Goal: Transaction & Acquisition: Purchase product/service

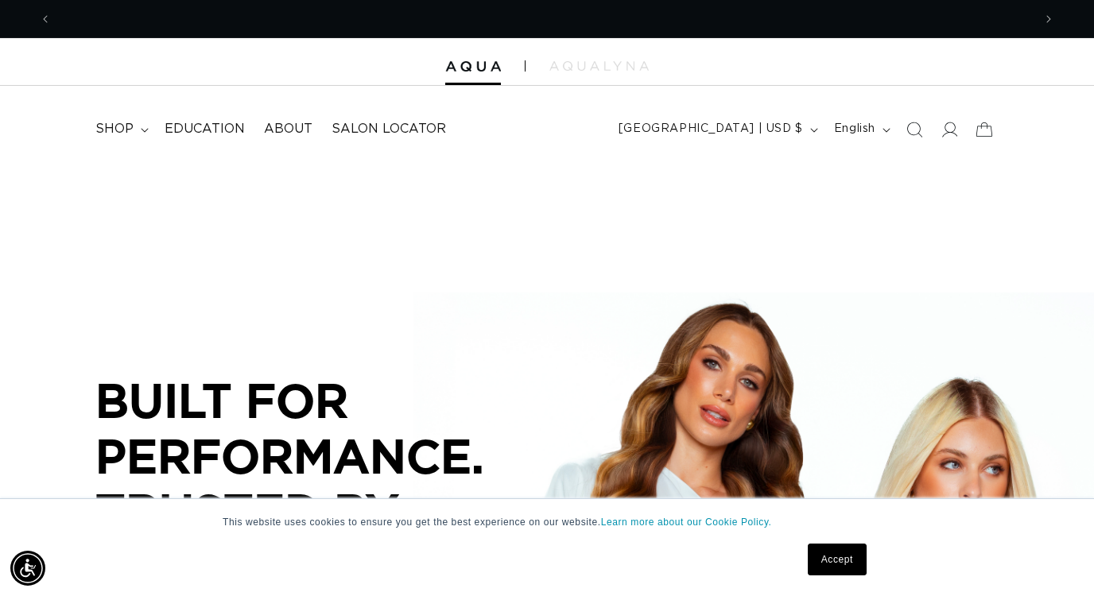
click at [843, 555] on link "Accept" at bounding box center [837, 560] width 59 height 32
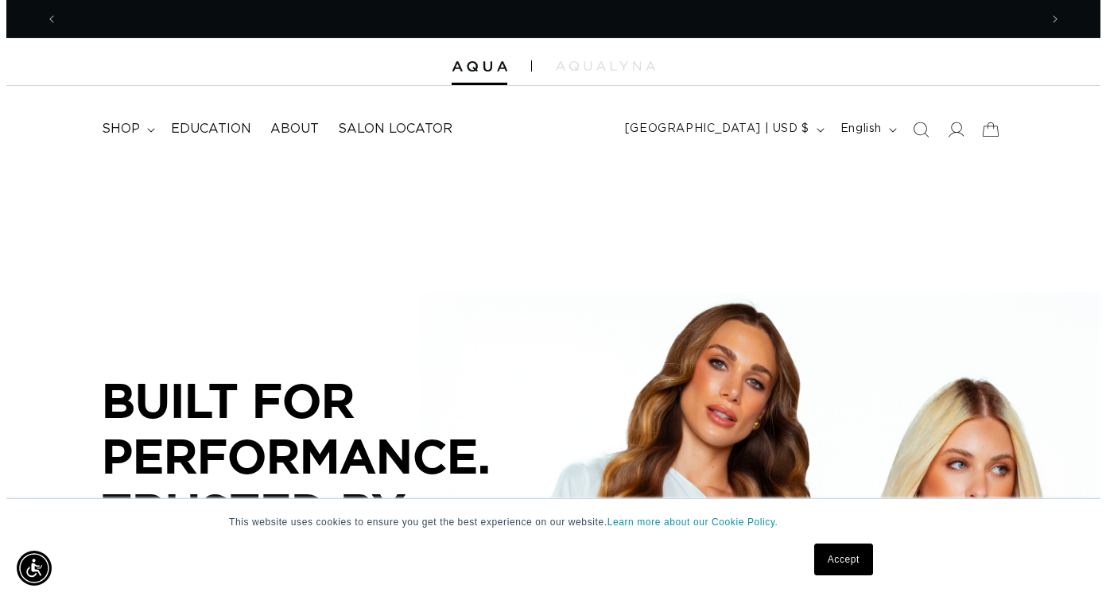
scroll to position [0, 981]
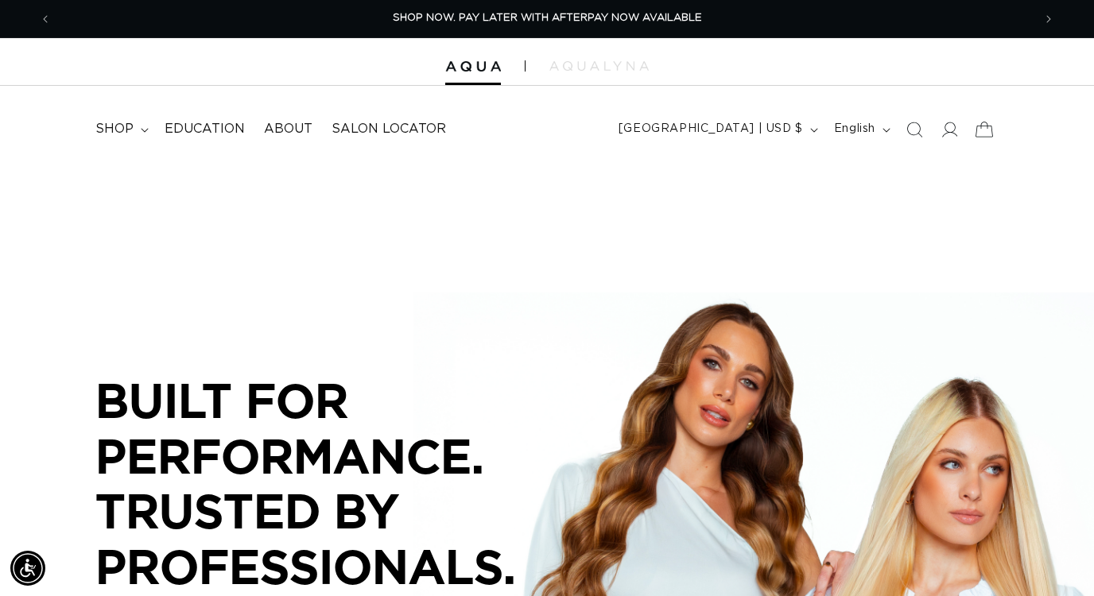
click at [976, 127] on icon at bounding box center [983, 129] width 17 height 15
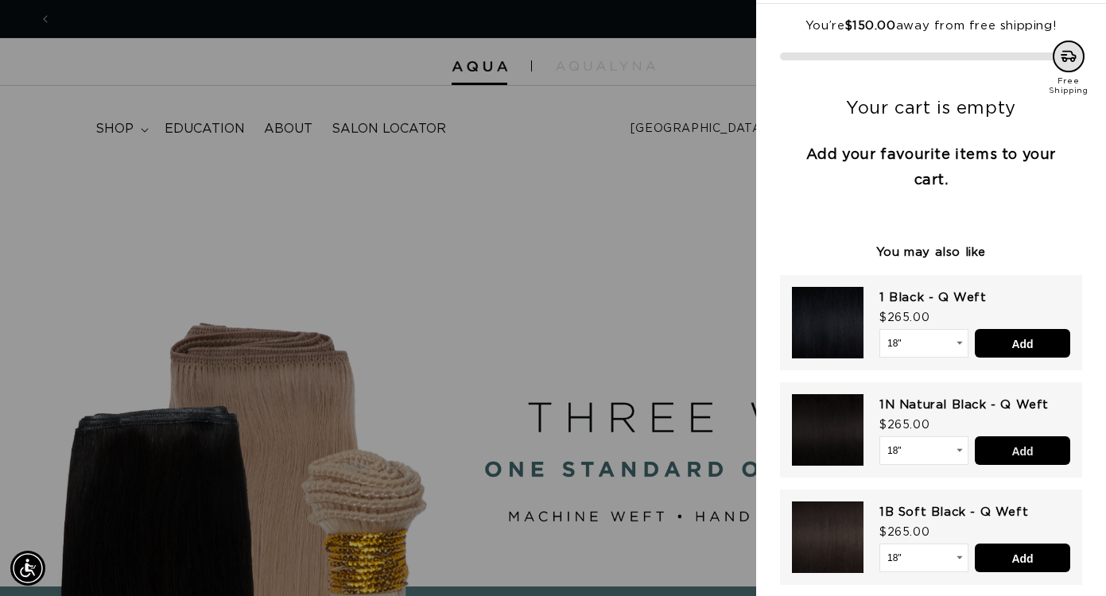
scroll to position [0, 0]
click at [1009, 457] on input "Add" at bounding box center [1022, 450] width 95 height 29
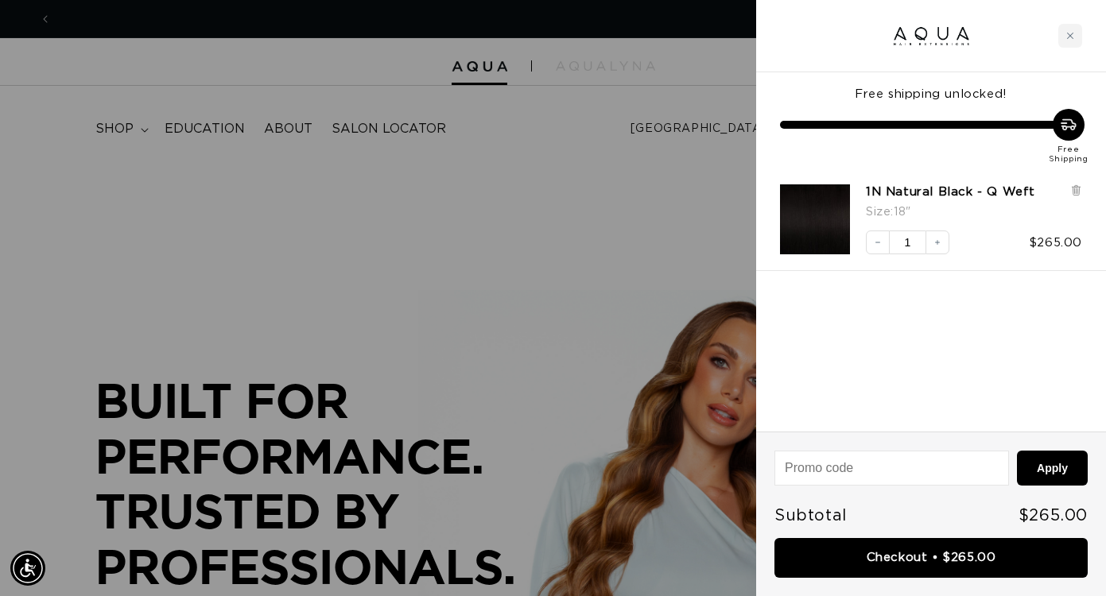
scroll to position [0, 993]
click at [932, 246] on button "Increase quantity" at bounding box center [937, 243] width 24 height 24
click at [884, 247] on button "Decrease quantity" at bounding box center [878, 243] width 24 height 24
click at [1072, 38] on icon "Close cart" at bounding box center [1070, 36] width 8 height 8
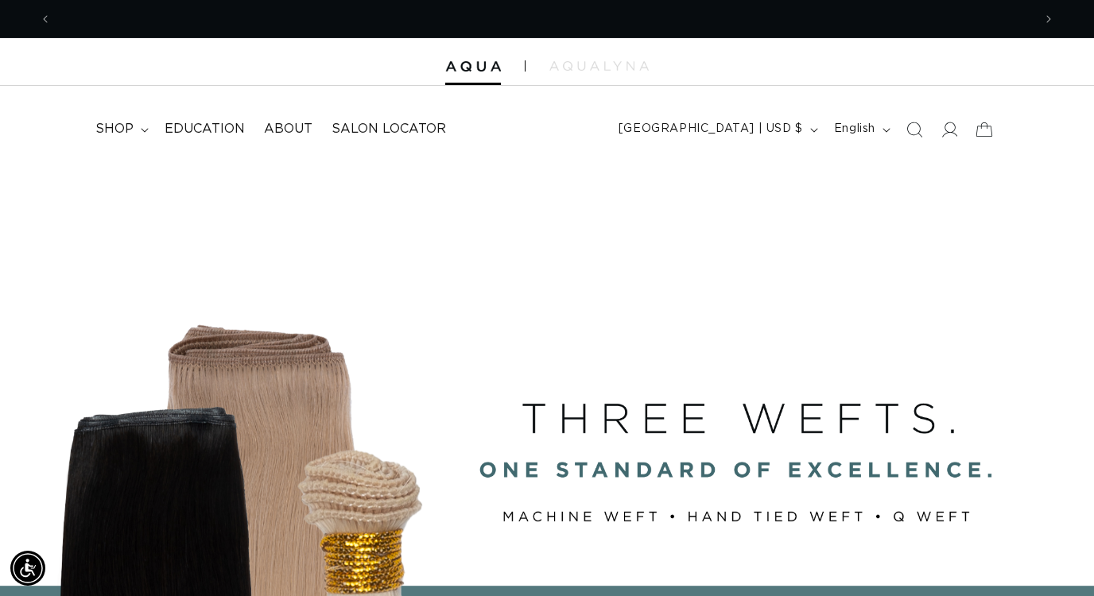
scroll to position [0, 981]
click at [952, 126] on icon at bounding box center [948, 129] width 17 height 17
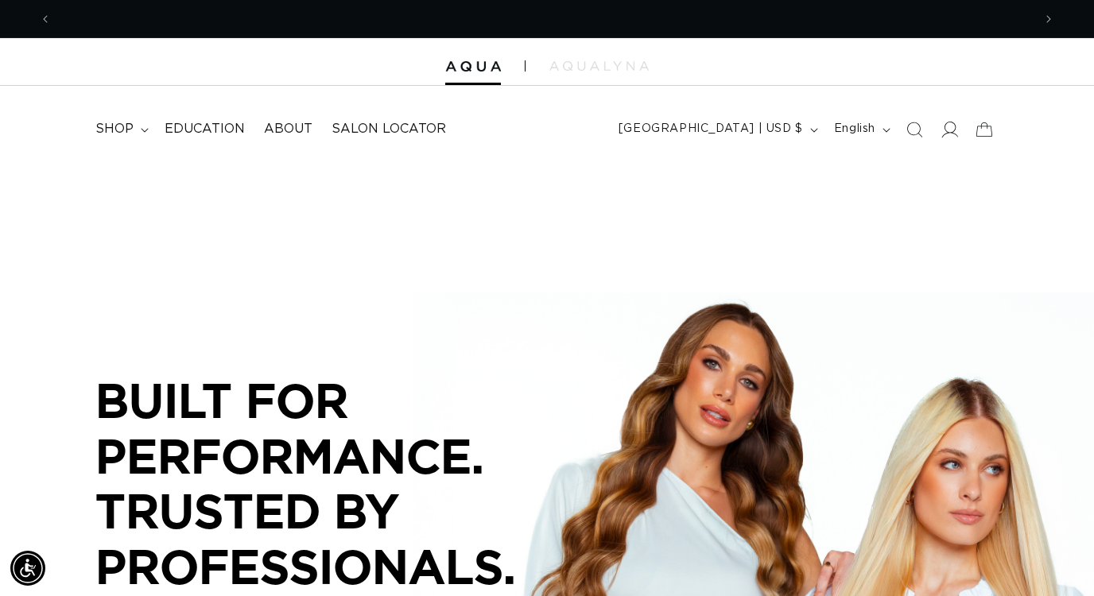
scroll to position [0, 1962]
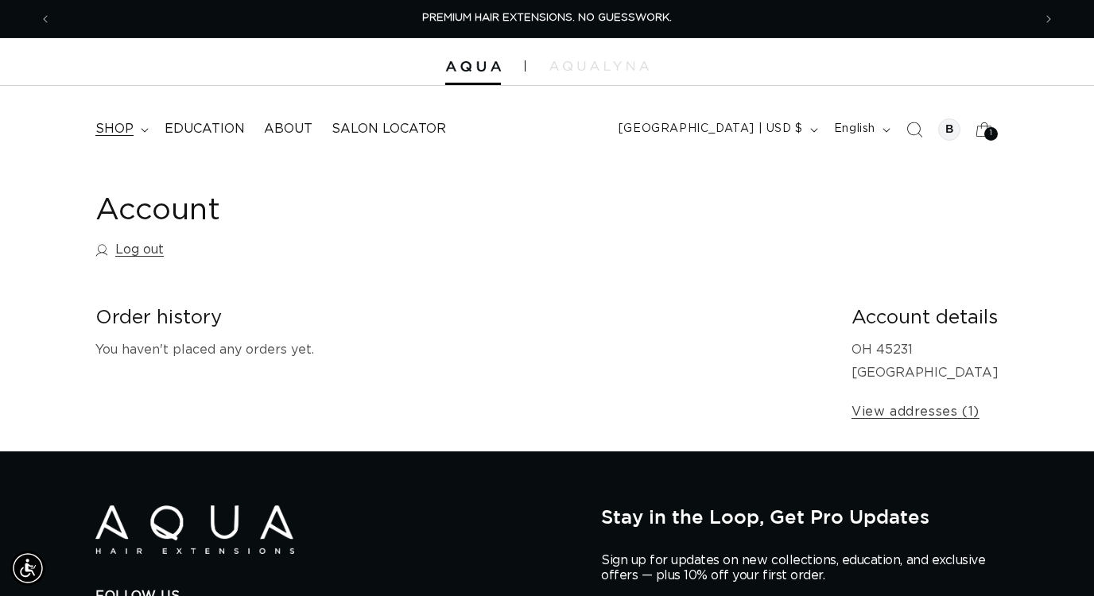
click at [109, 134] on span "shop" at bounding box center [114, 129] width 38 height 17
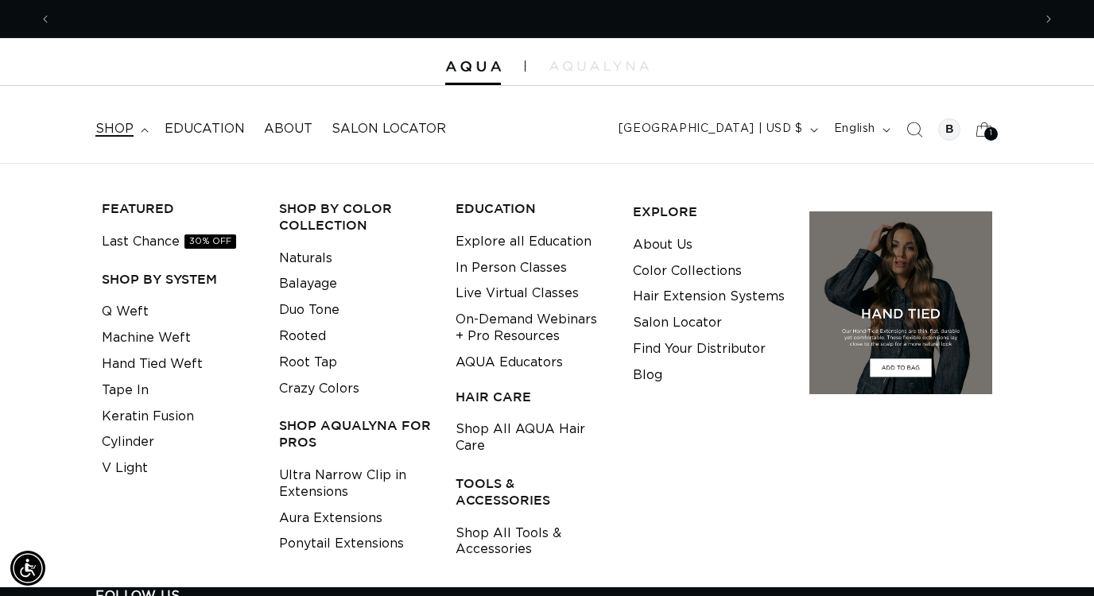
scroll to position [0, 981]
click at [109, 134] on span "shop" at bounding box center [114, 129] width 38 height 17
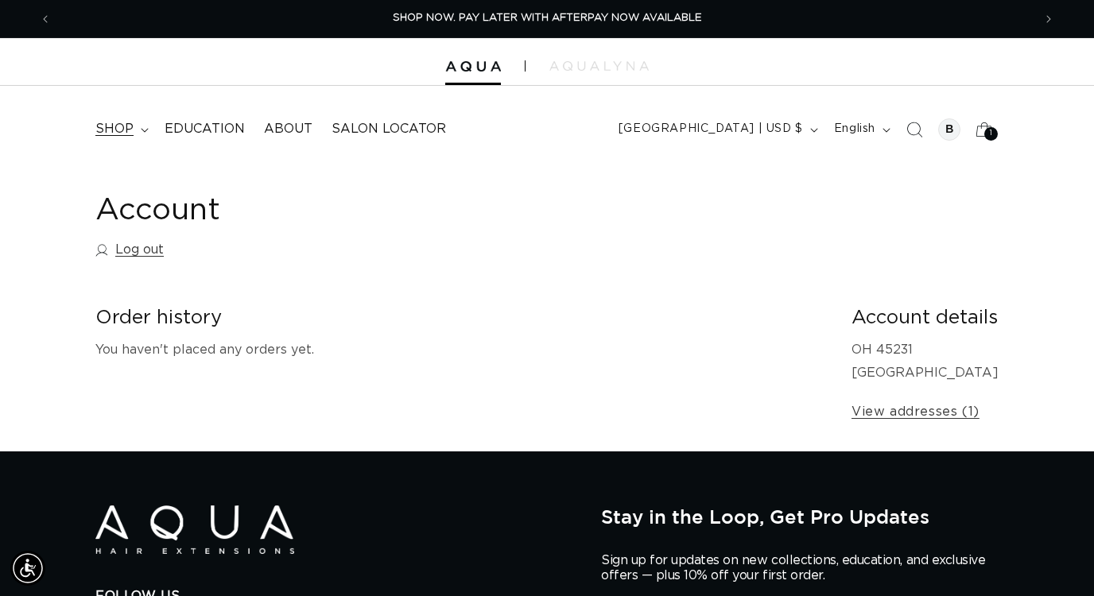
click at [109, 134] on span "shop" at bounding box center [114, 129] width 38 height 17
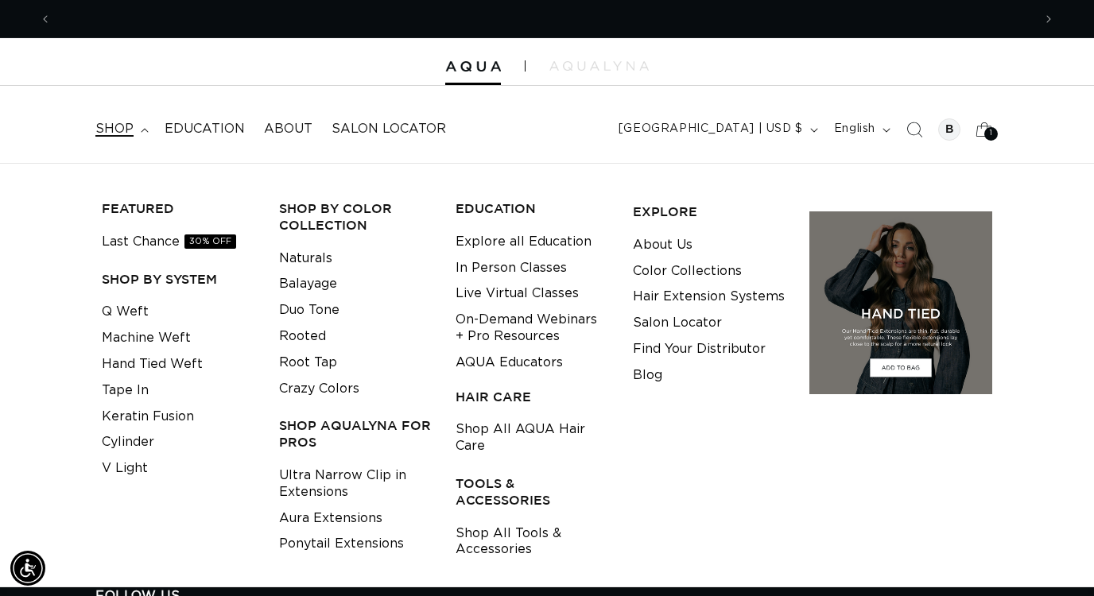
scroll to position [0, 1962]
click at [109, 134] on span "shop" at bounding box center [114, 129] width 38 height 17
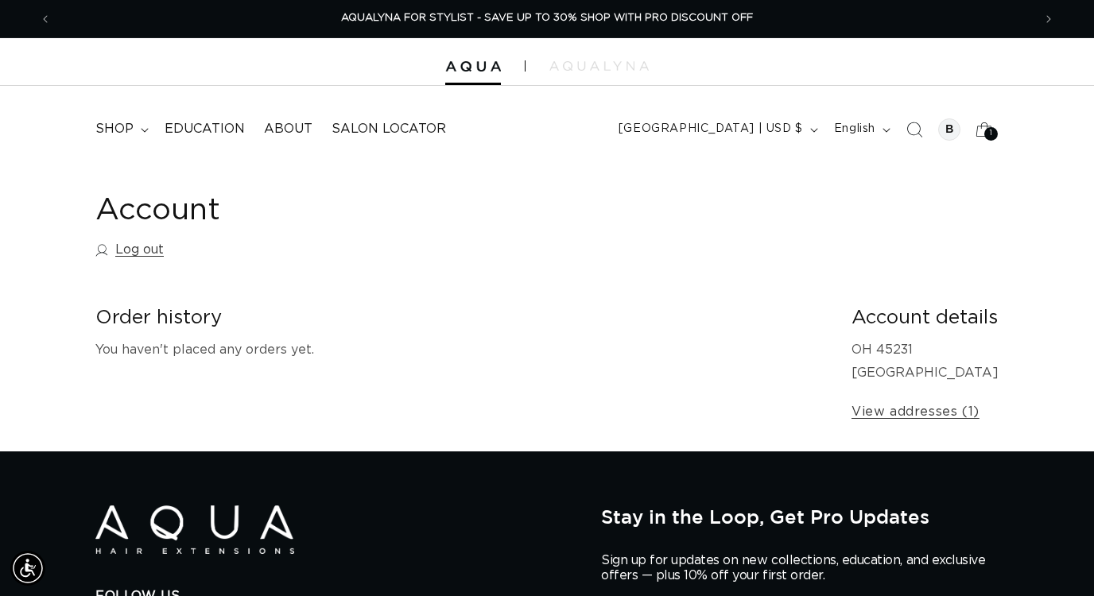
click at [886, 348] on p "OH 45231 United States" at bounding box center [924, 362] width 147 height 46
click at [891, 407] on link "View addresses (1)" at bounding box center [915, 412] width 128 height 23
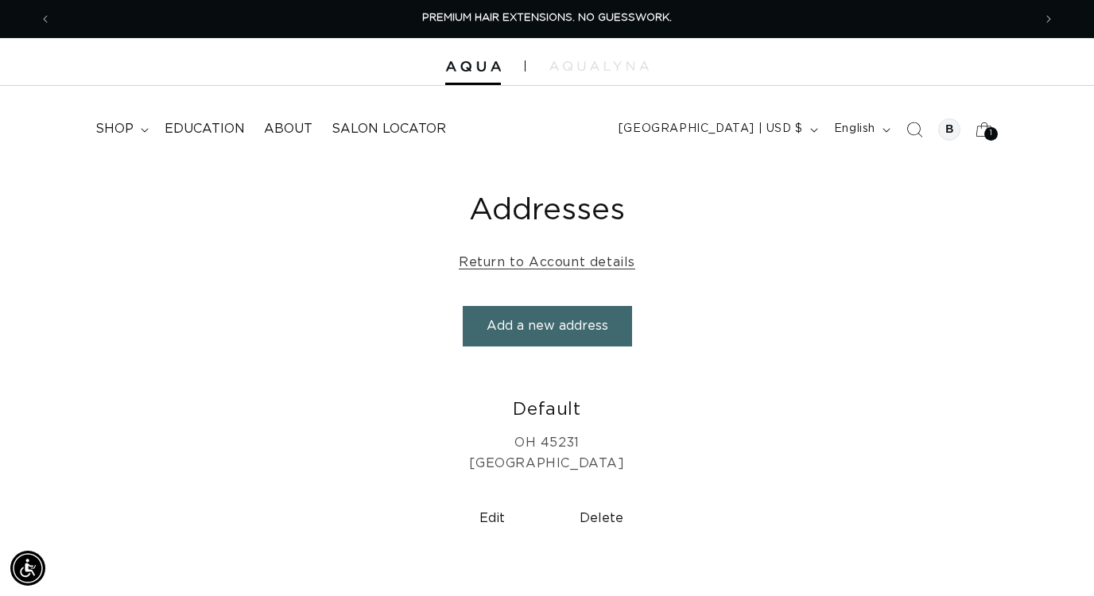
click at [573, 330] on button "Add a new address" at bounding box center [547, 326] width 169 height 41
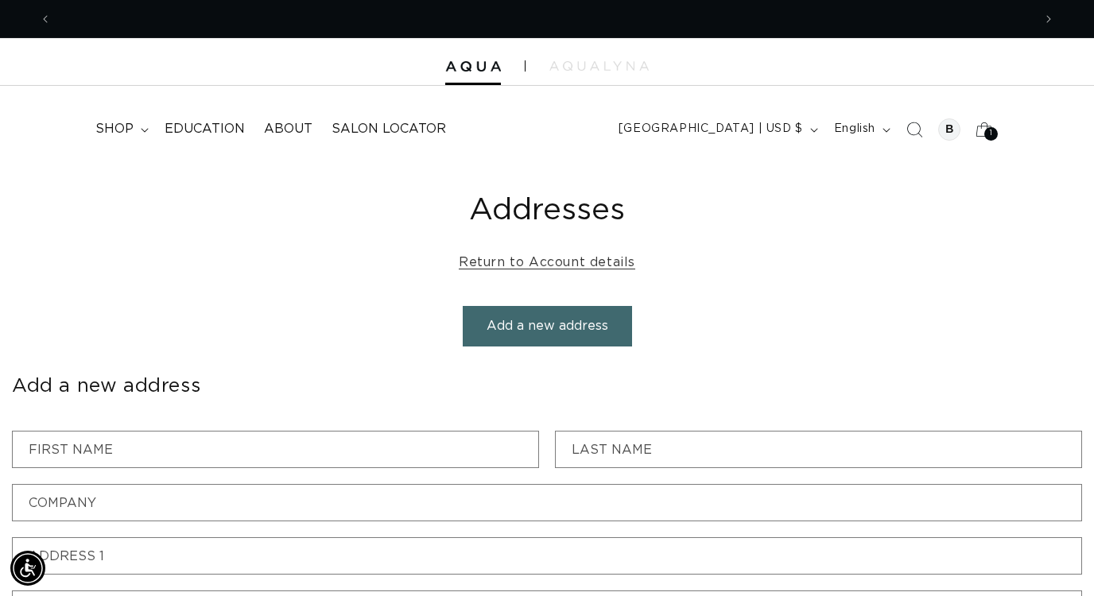
scroll to position [0, 981]
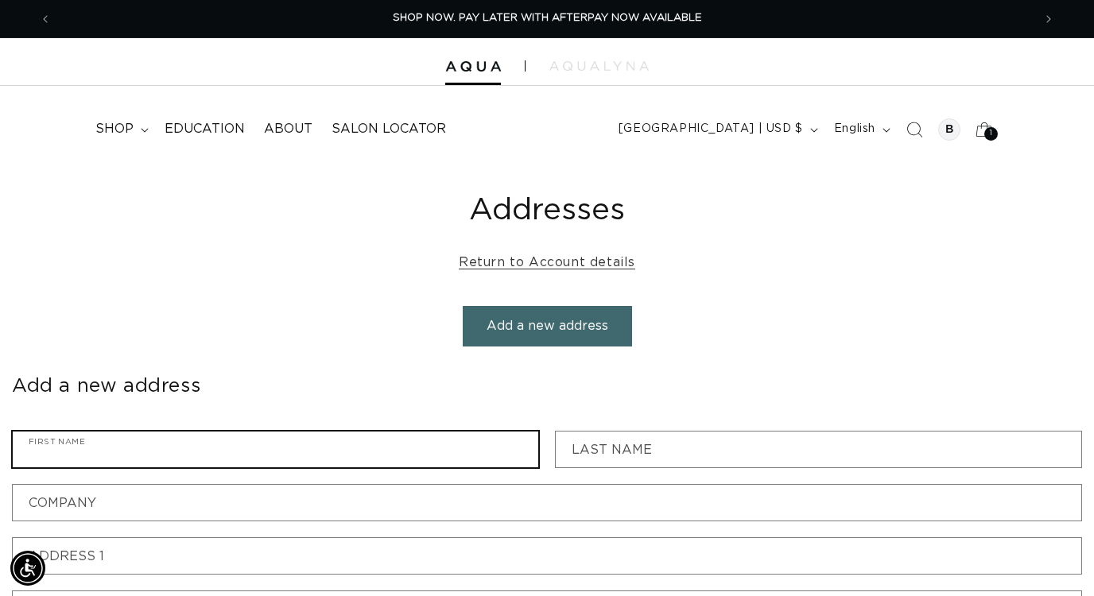
click at [407, 434] on input "First name" at bounding box center [275, 450] width 525 height 36
type input "[PERSON_NAME]"
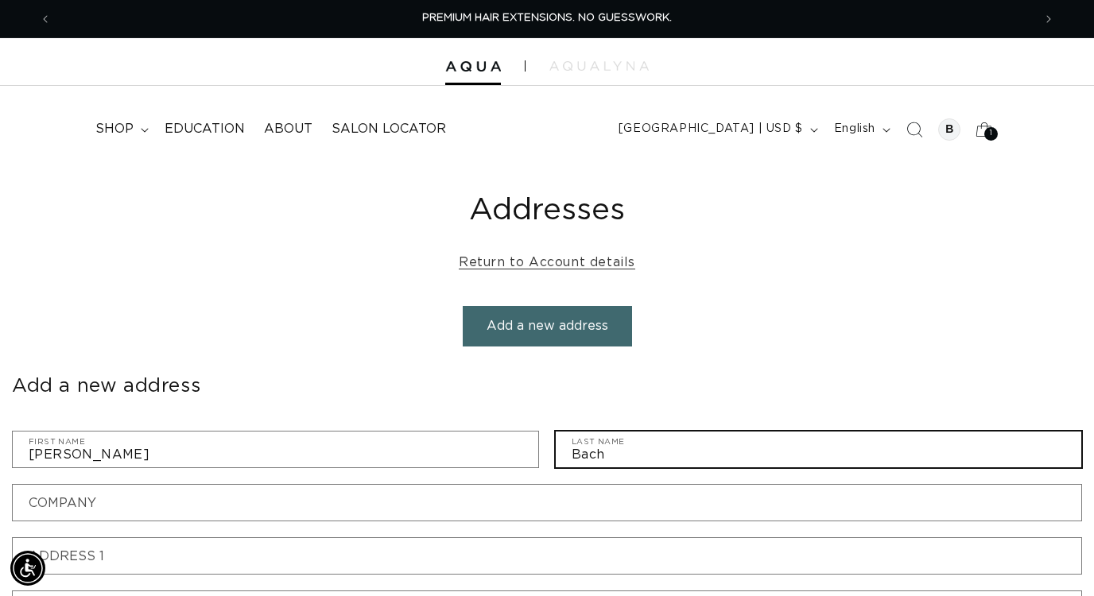
type input "Bach"
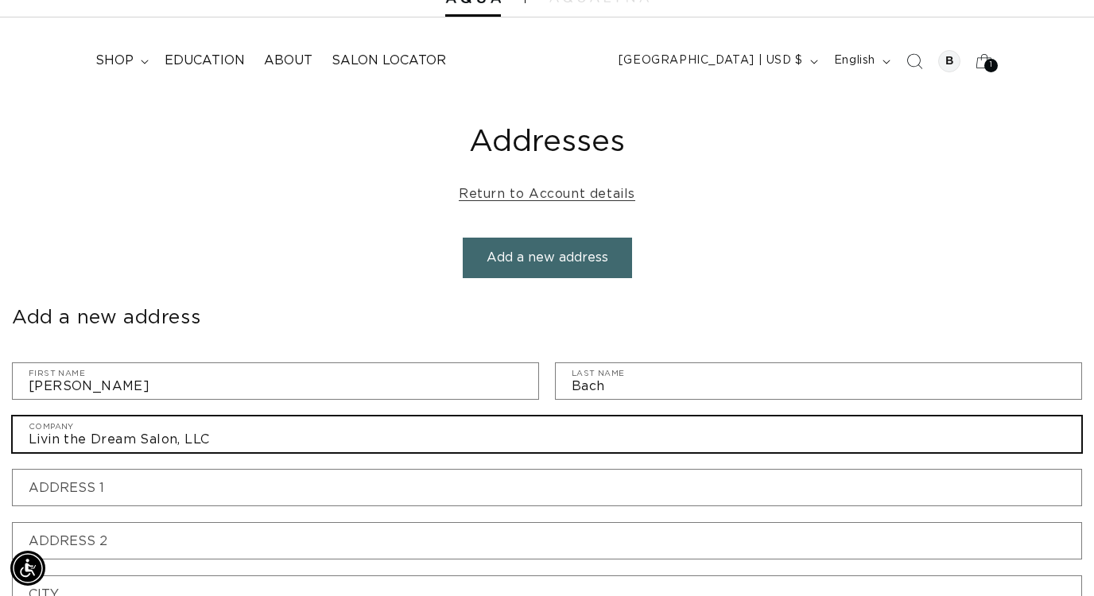
scroll to position [72, 0]
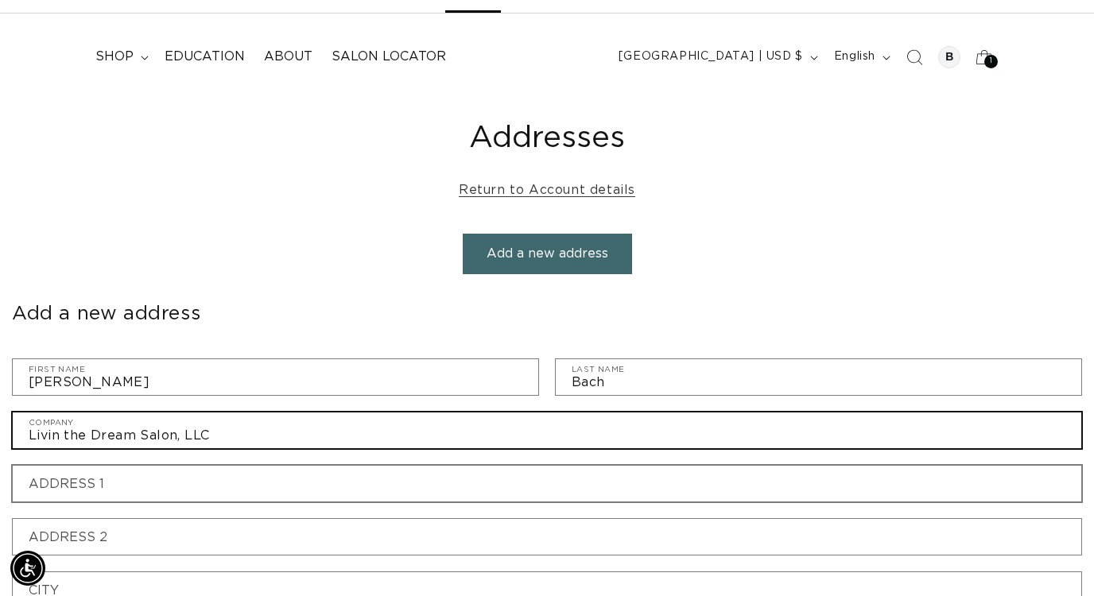
type input "Livin the Dream Salon, LLC"
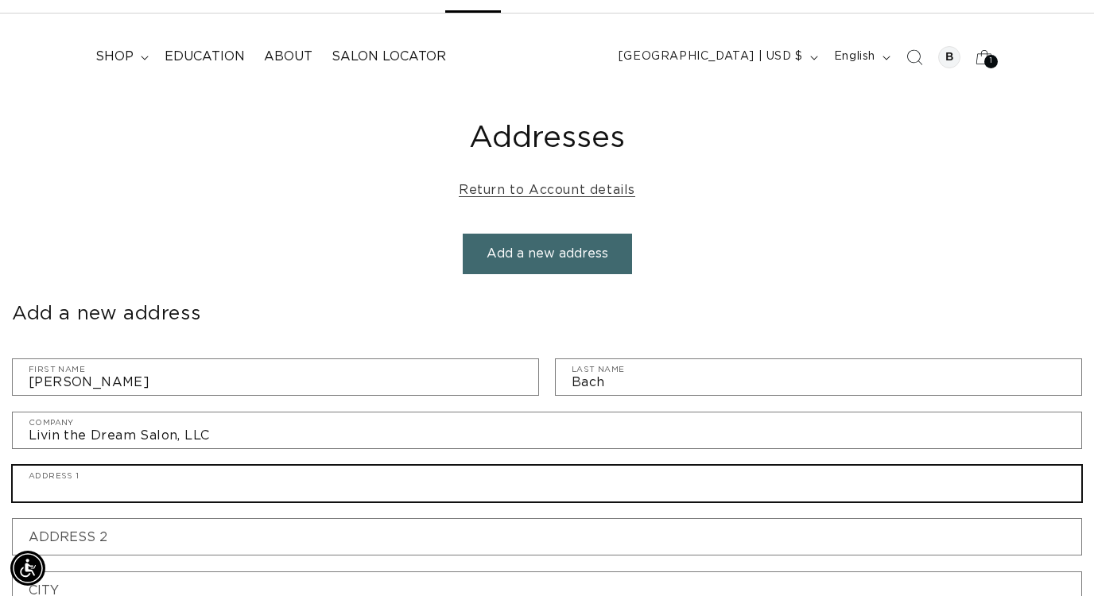
click at [310, 482] on input "Address 1" at bounding box center [547, 484] width 1068 height 36
type input "10237"
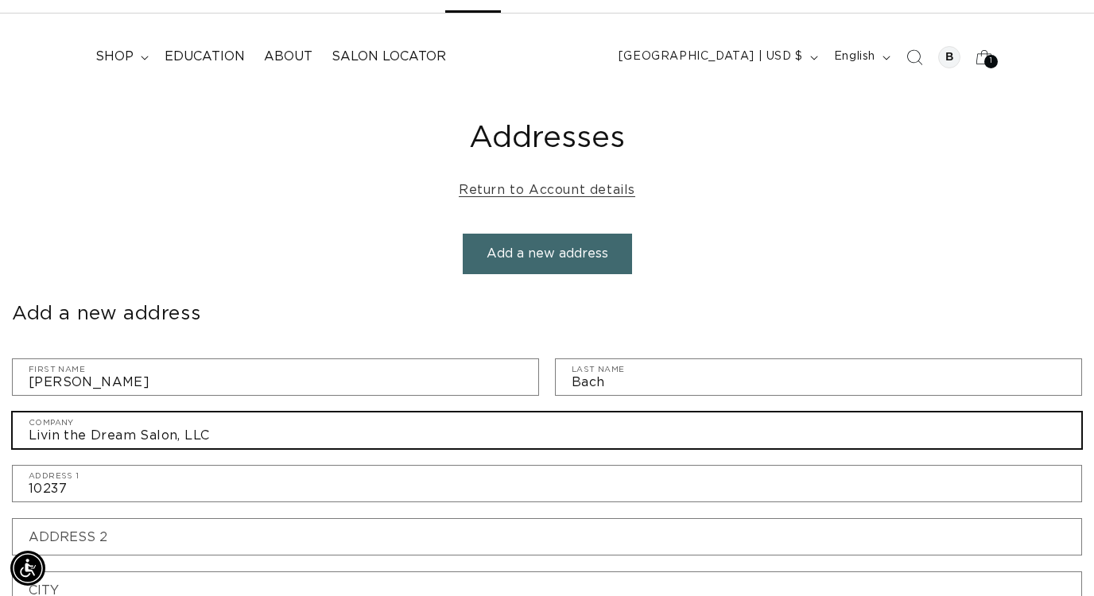
click at [259, 425] on input "Livin the Dream Salon, LLC" at bounding box center [547, 431] width 1068 height 36
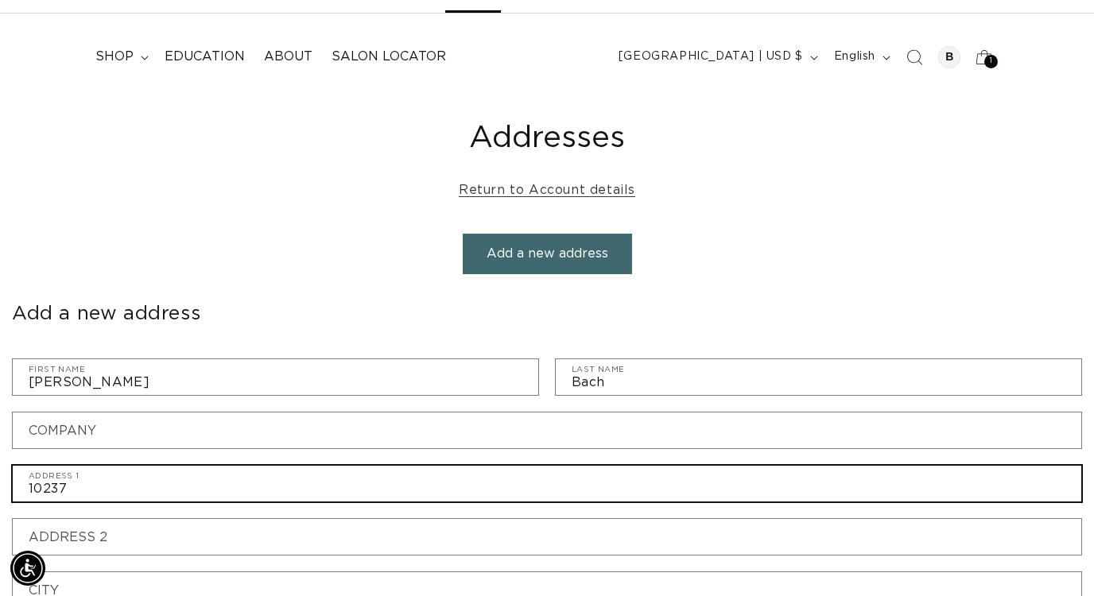
click at [258, 494] on input "10237" at bounding box center [547, 484] width 1068 height 36
type input "[STREET_ADDRESS]"
type input "[GEOGRAPHIC_DATA]"
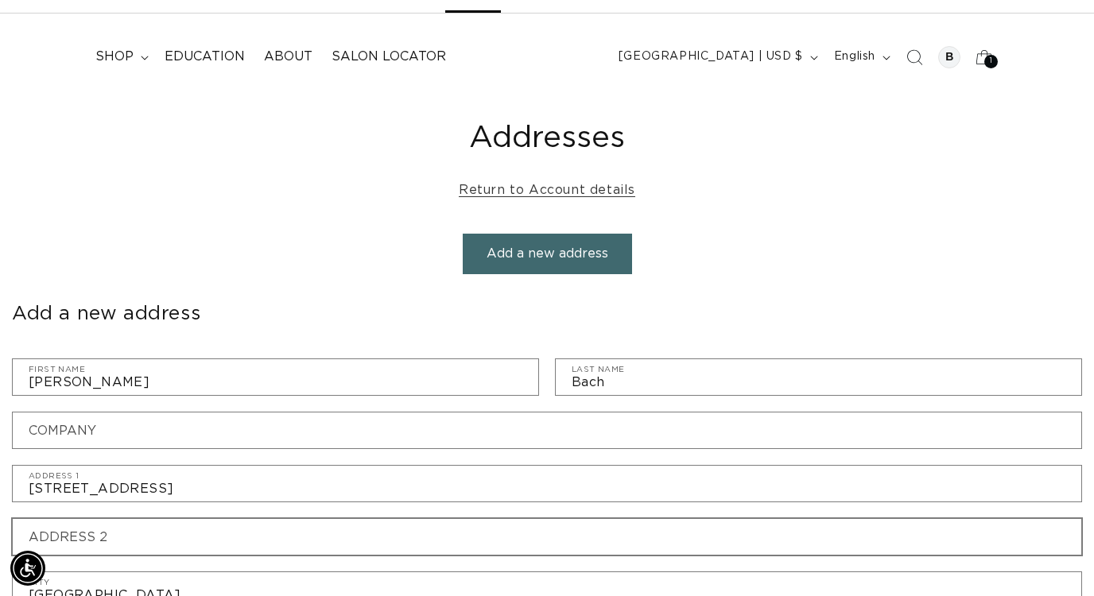
select select "[US_STATE]"
type input "45251"
type input "5132079599"
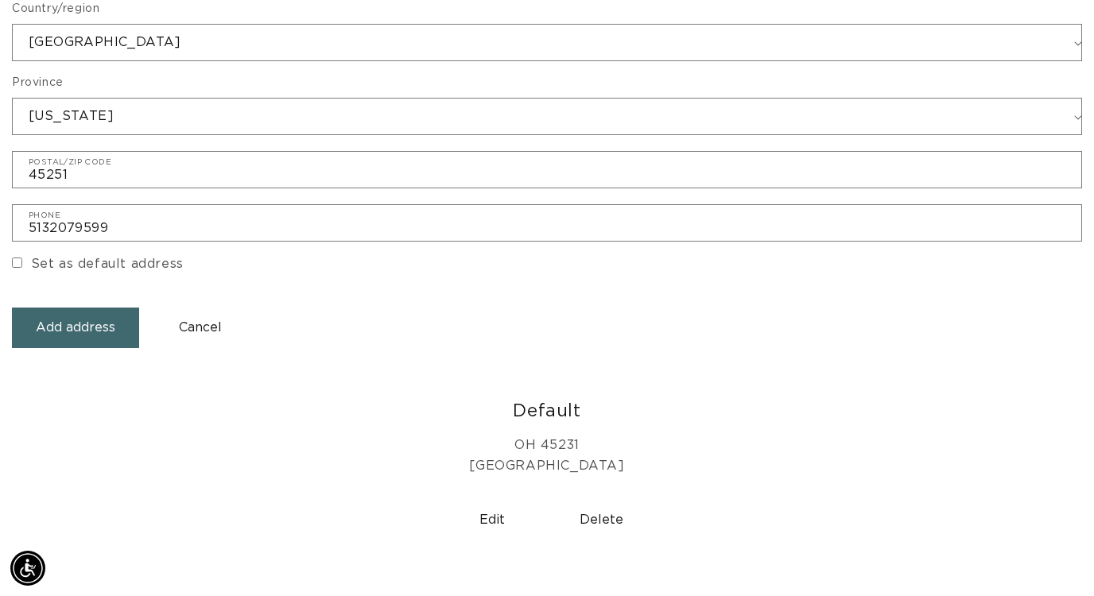
scroll to position [696, 0]
click at [81, 334] on button "Add address" at bounding box center [75, 325] width 127 height 41
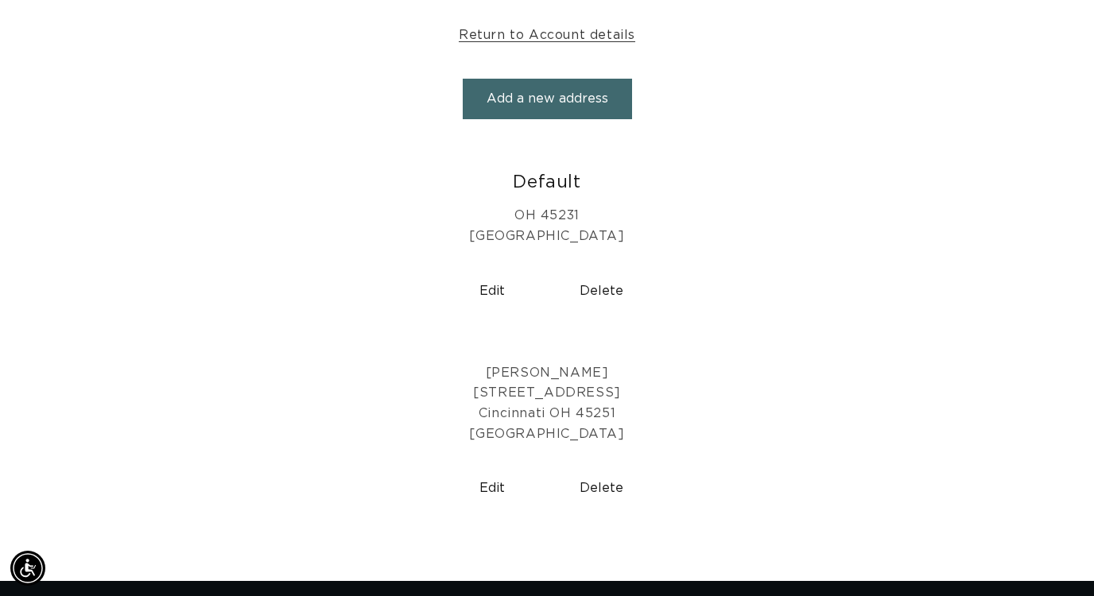
scroll to position [0, 981]
click at [597, 291] on button "Delete" at bounding box center [601, 291] width 97 height 41
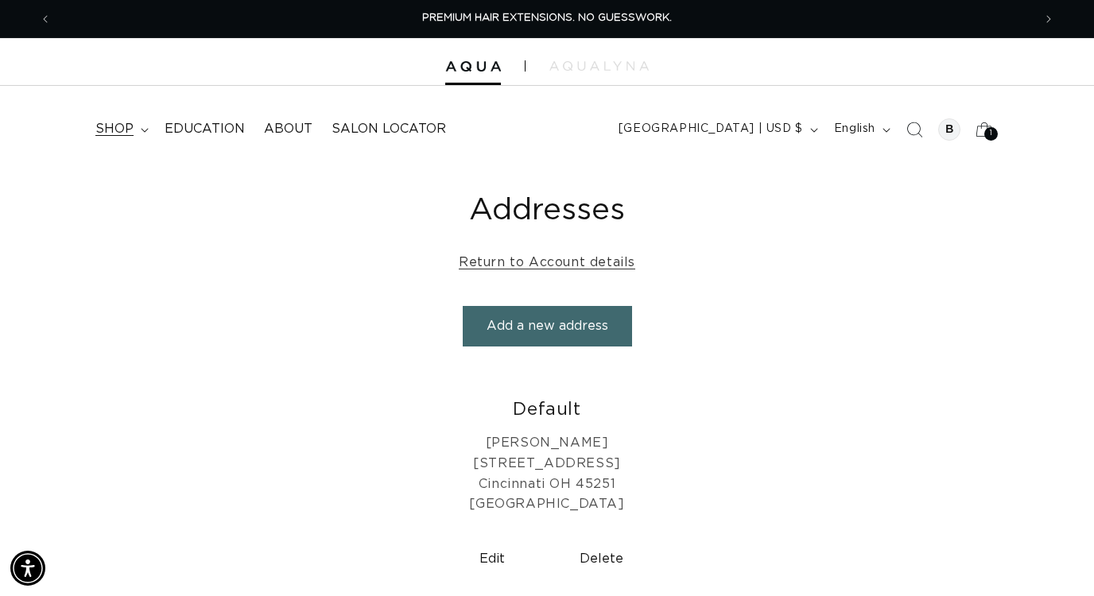
click at [130, 131] on span "shop" at bounding box center [114, 129] width 38 height 17
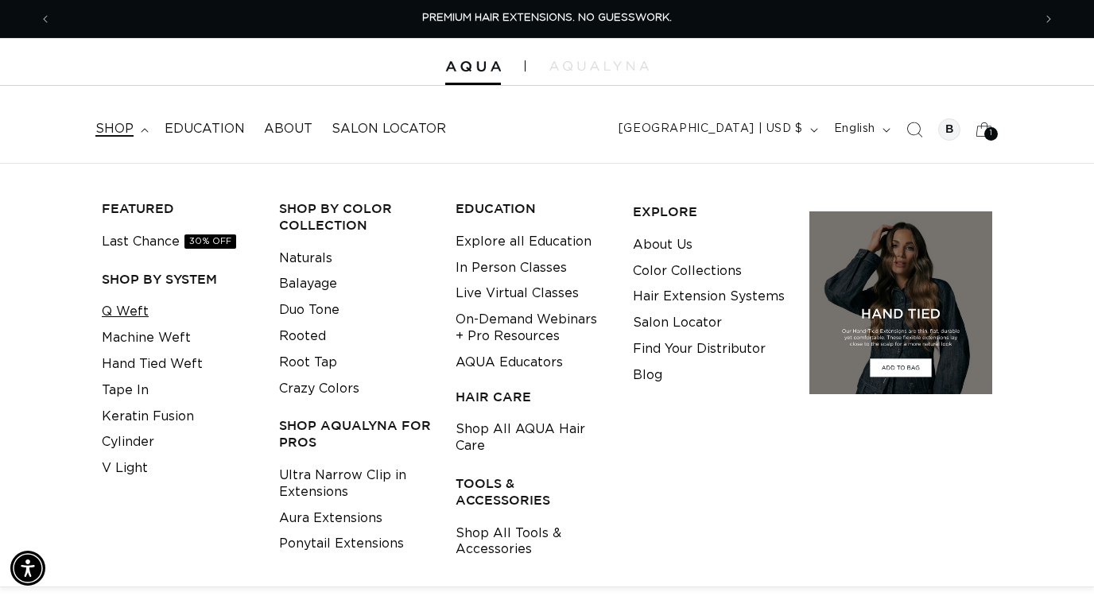
click at [130, 318] on link "Q Weft" at bounding box center [125, 312] width 47 height 26
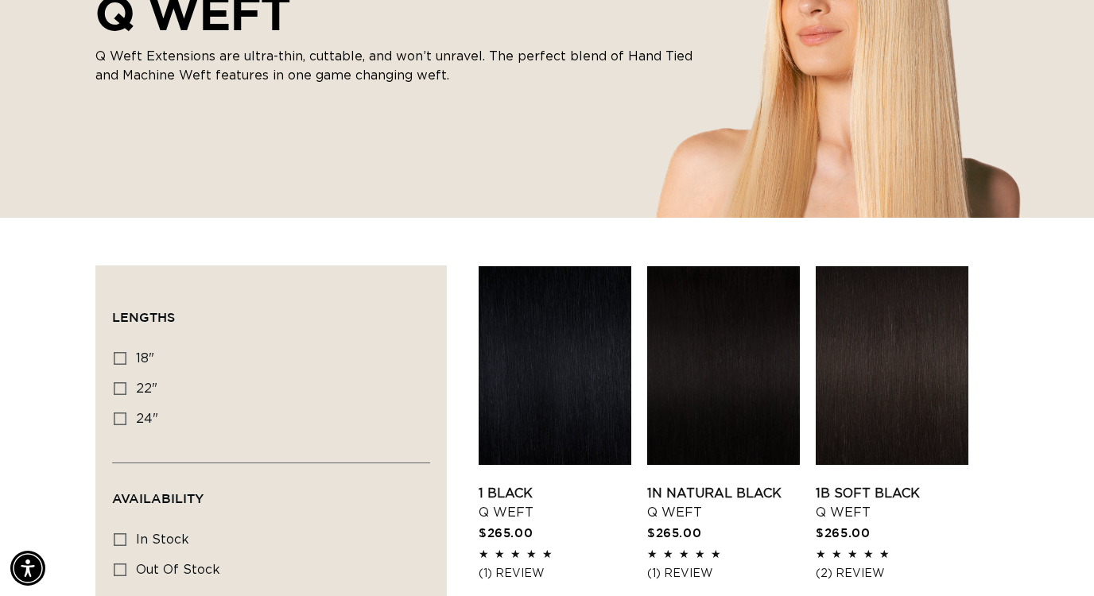
scroll to position [0, 981]
click at [126, 359] on label "18" 18" (5 products)" at bounding box center [266, 359] width 305 height 30
click at [126, 359] on input "18" 18" (5 products)" at bounding box center [120, 358] width 13 height 13
checkbox input "true"
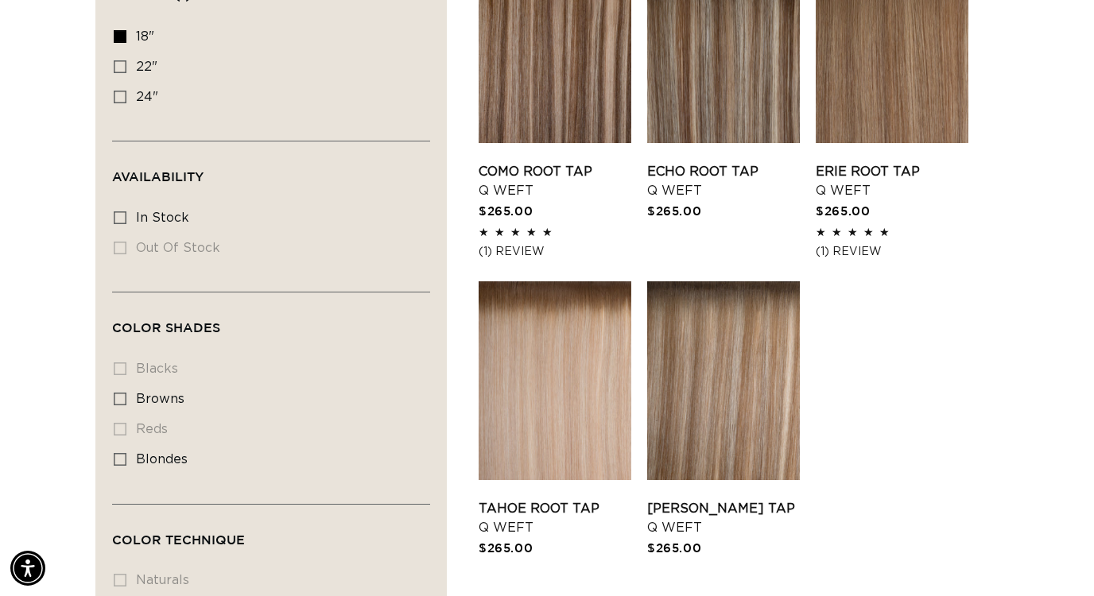
click at [159, 375] on li "blacks blacks (0 products)" at bounding box center [266, 370] width 305 height 30
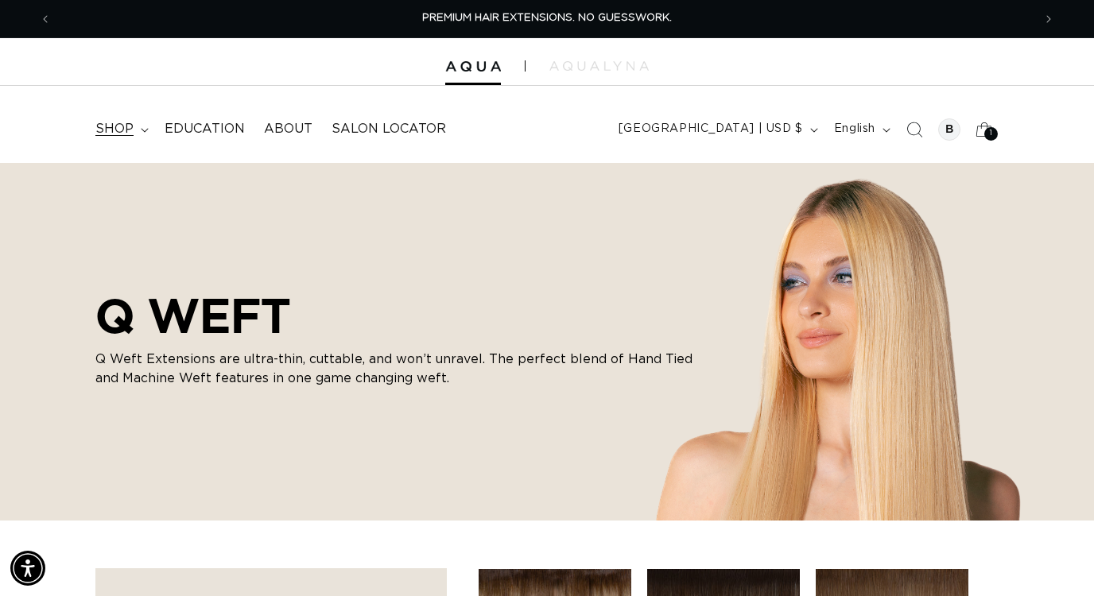
click at [129, 141] on summary "shop" at bounding box center [120, 129] width 69 height 36
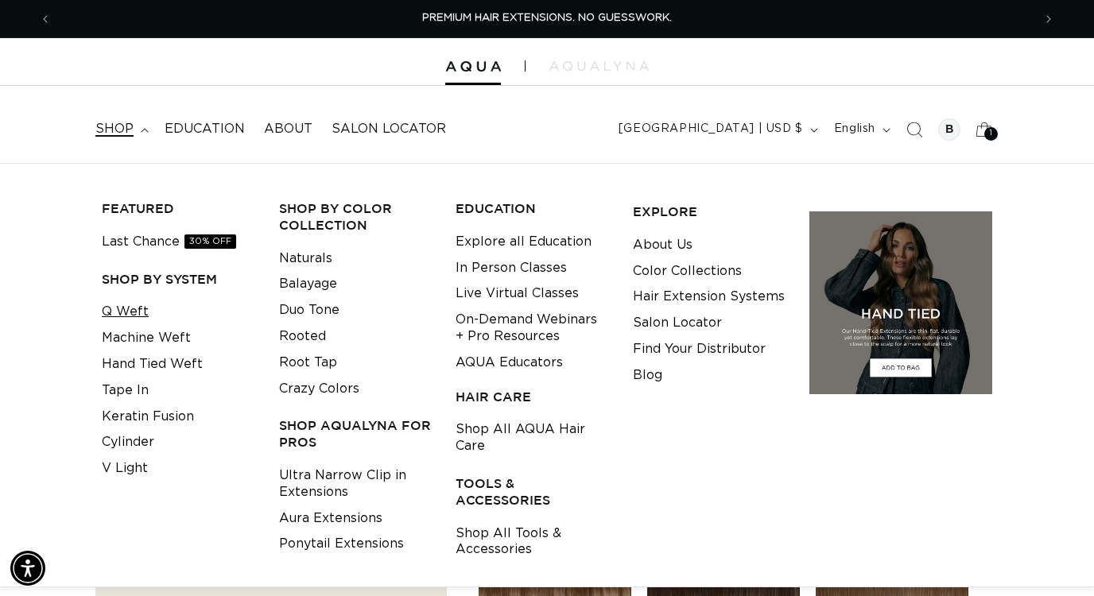
click at [128, 312] on link "Q Weft" at bounding box center [125, 312] width 47 height 26
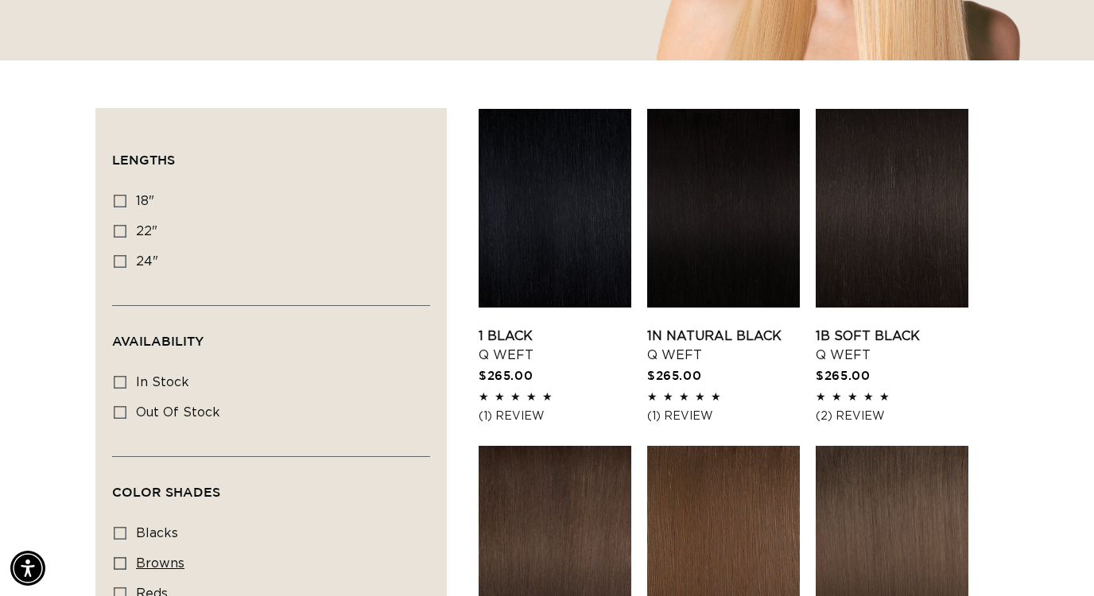
scroll to position [0, 1962]
click at [122, 540] on icon at bounding box center [120, 533] width 13 height 13
click at [122, 540] on input "blacks blacks (7 products)" at bounding box center [120, 533] width 13 height 13
checkbox input "true"
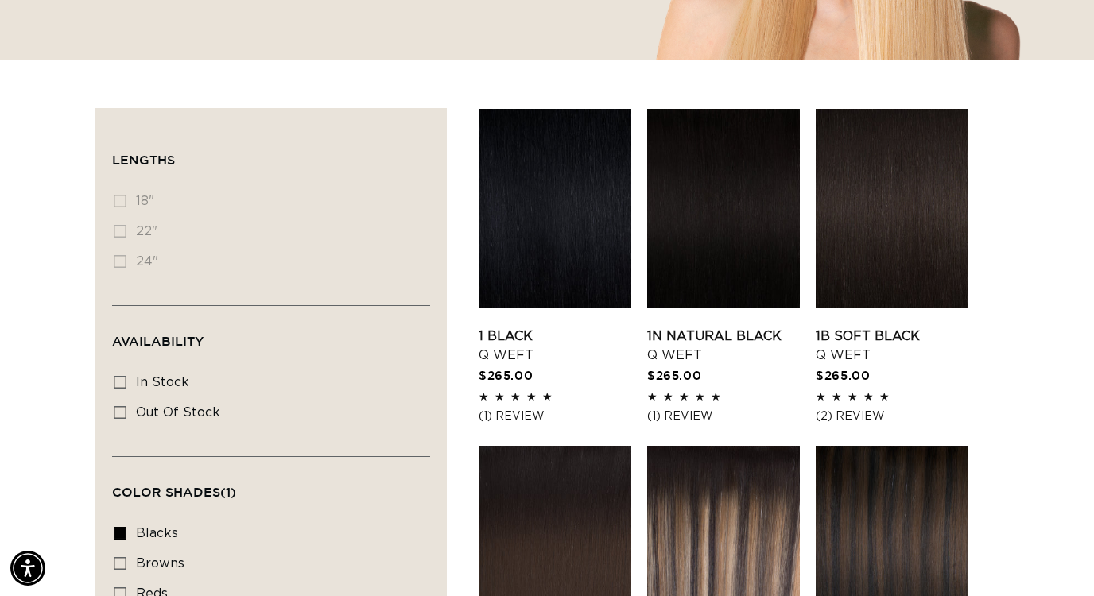
scroll to position [0, 981]
click at [122, 387] on icon at bounding box center [120, 382] width 13 height 13
click at [122, 387] on input "In stock In stock (7 products)" at bounding box center [120, 382] width 13 height 13
checkbox input "true"
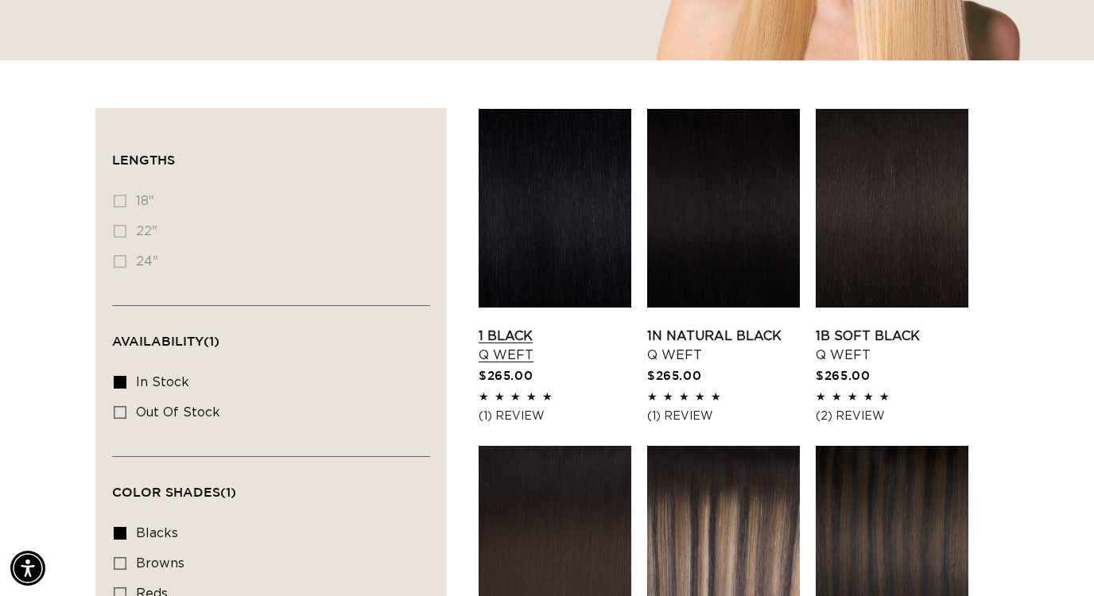
click at [540, 327] on link "1 Black Q Weft" at bounding box center [555, 346] width 153 height 38
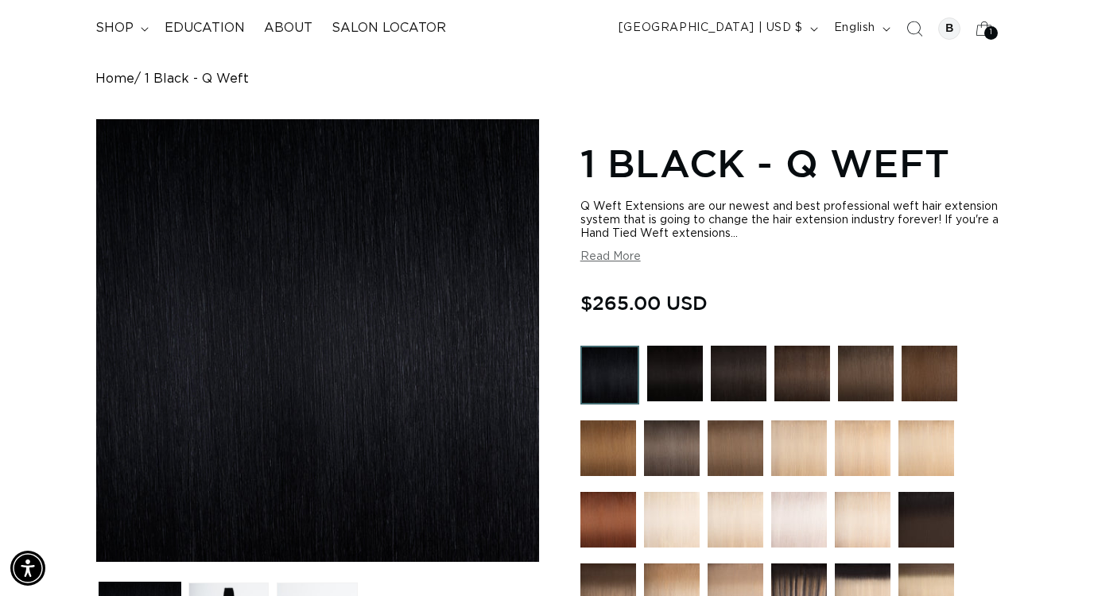
click at [630, 255] on button "Read More" at bounding box center [610, 257] width 60 height 14
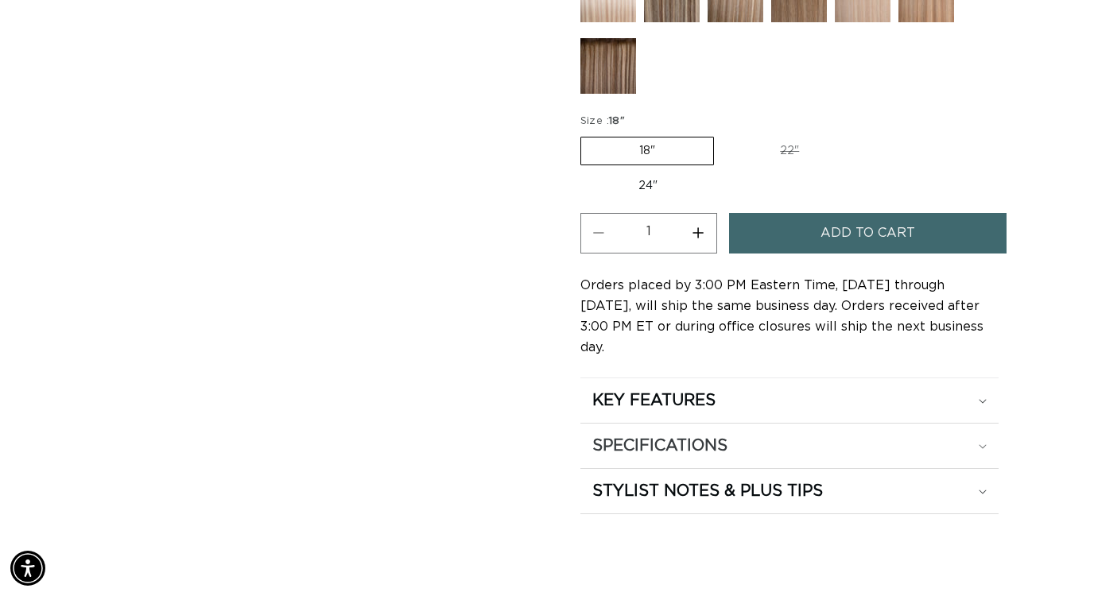
scroll to position [0, 981]
click at [681, 391] on summary "KEY FEATURES" at bounding box center [789, 400] width 418 height 45
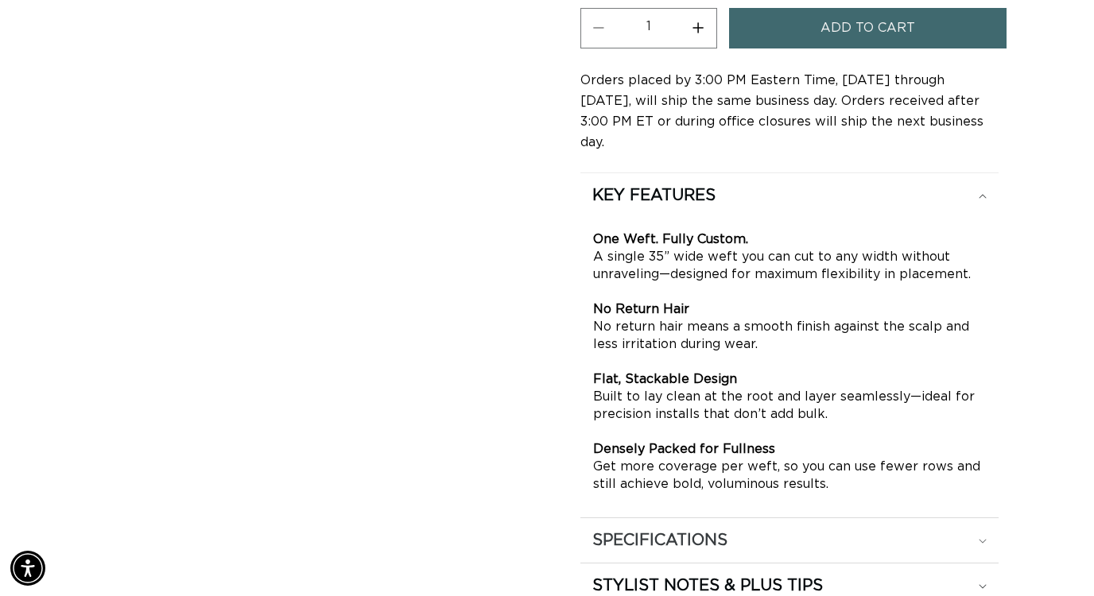
scroll to position [0, 0]
click at [672, 530] on h2 "SPECIFICATIONS" at bounding box center [659, 540] width 135 height 21
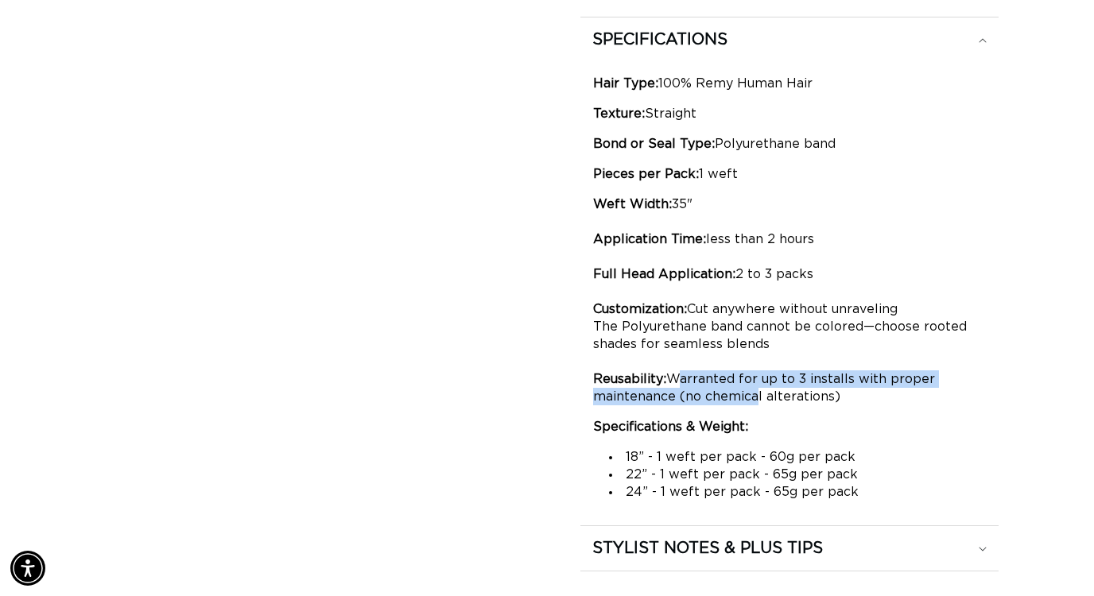
drag, startPoint x: 673, startPoint y: 355, endPoint x: 742, endPoint y: 378, distance: 71.9
click at [742, 378] on p "Weft Width: 35" Application Time: less than 2 hours Full Head Application: 2 to…" at bounding box center [789, 301] width 393 height 210
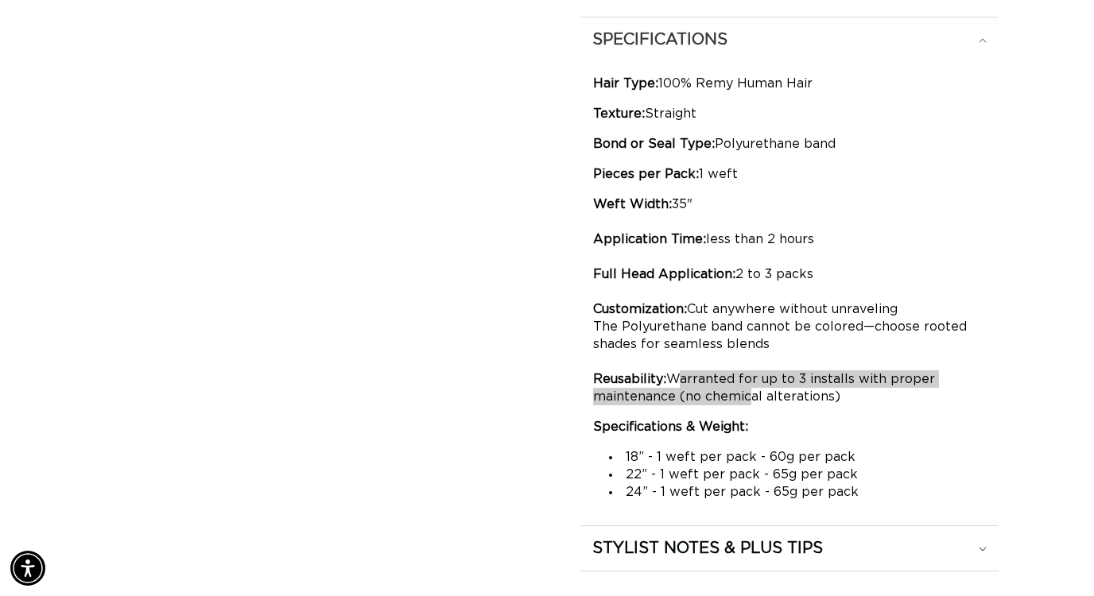
scroll to position [0, 1962]
